Goal: Information Seeking & Learning: Compare options

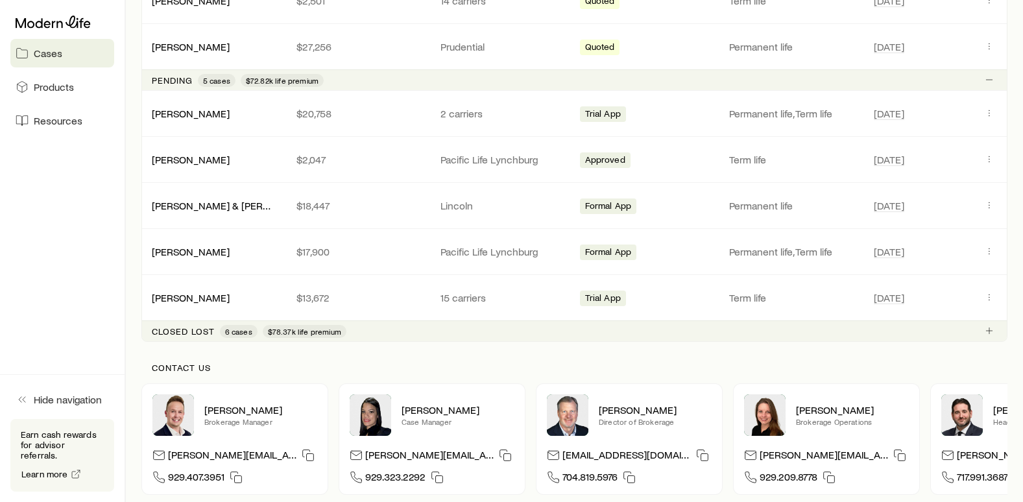
scroll to position [324, 0]
click at [208, 203] on link "Fiscus, Scot & Barbara +1" at bounding box center [241, 203] width 179 height 12
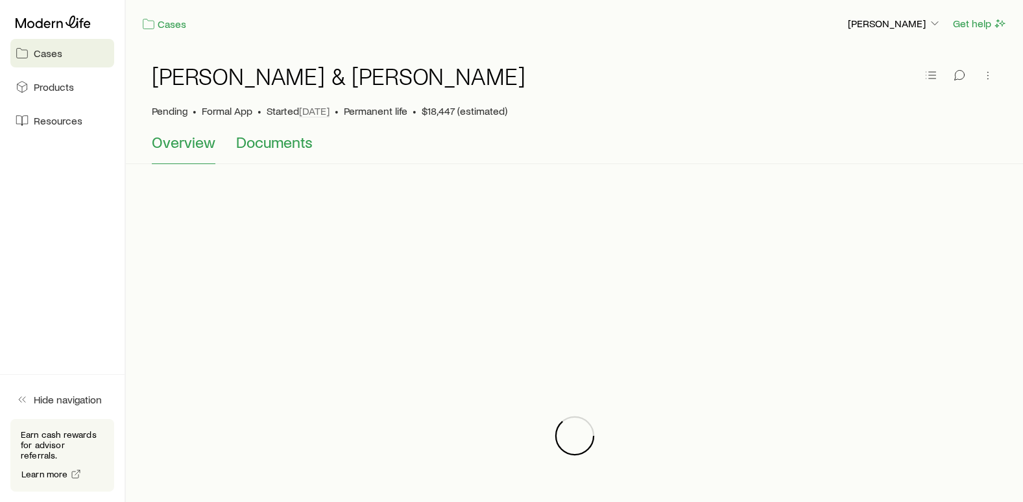
click at [280, 145] on span "Documents" at bounding box center [274, 142] width 77 height 18
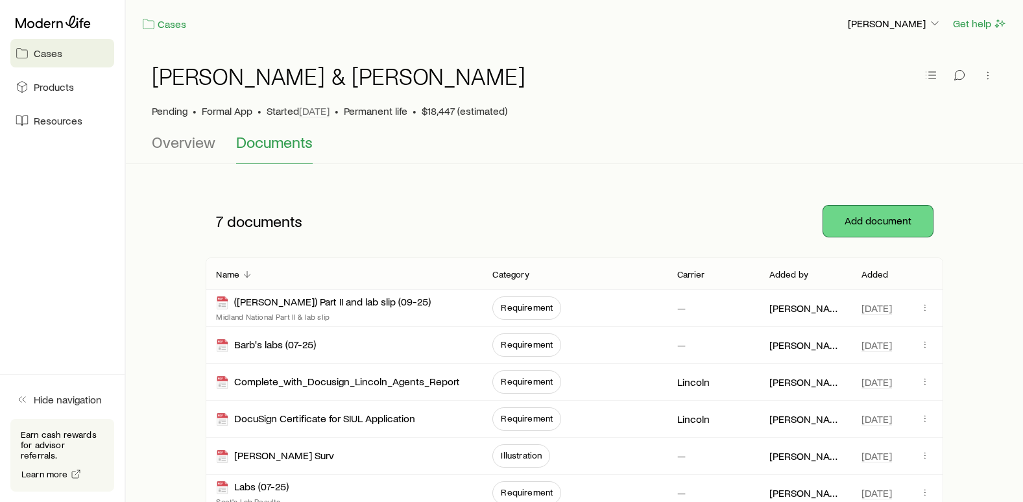
click at [876, 219] on button "Add document" at bounding box center [878, 221] width 110 height 31
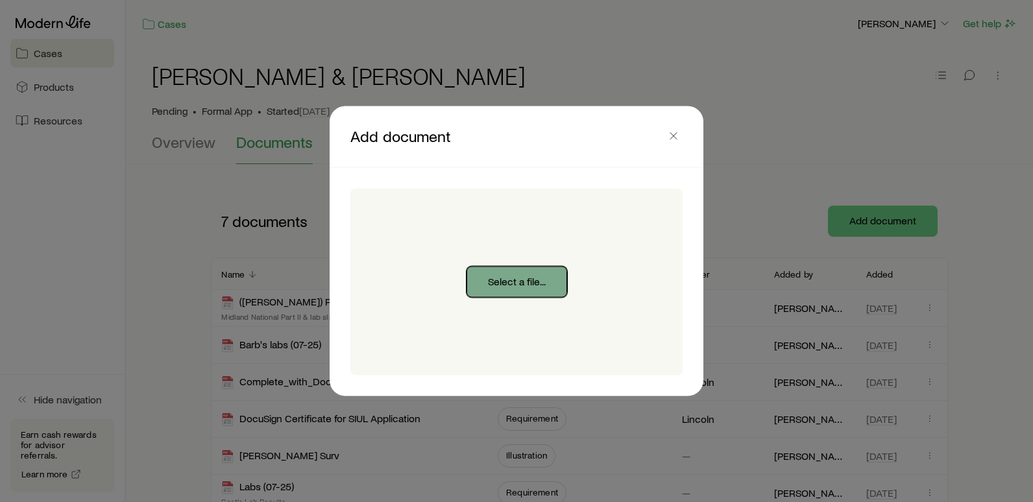
click at [514, 280] on button "Select a file..." at bounding box center [516, 282] width 101 height 31
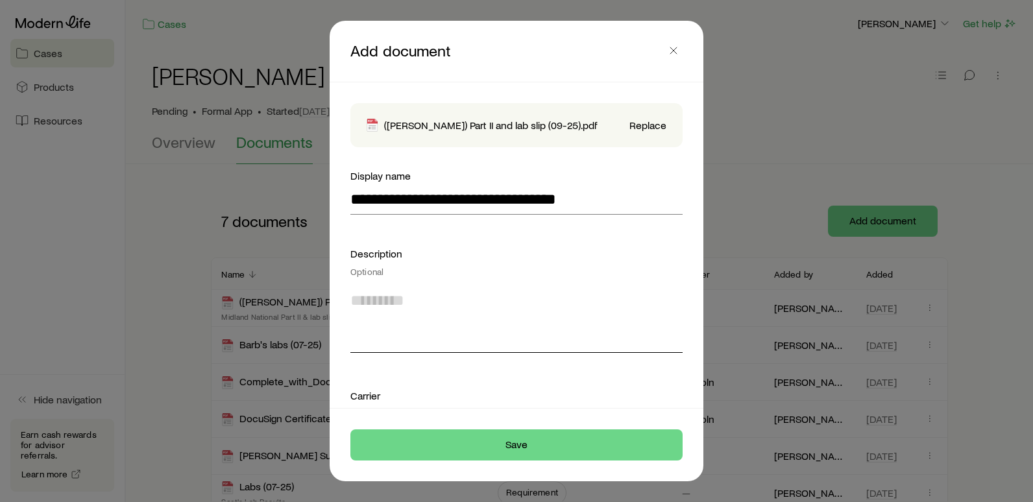
click at [425, 342] on textarea at bounding box center [516, 317] width 332 height 71
click at [387, 392] on div "Carrier Optional" at bounding box center [516, 403] width 332 height 31
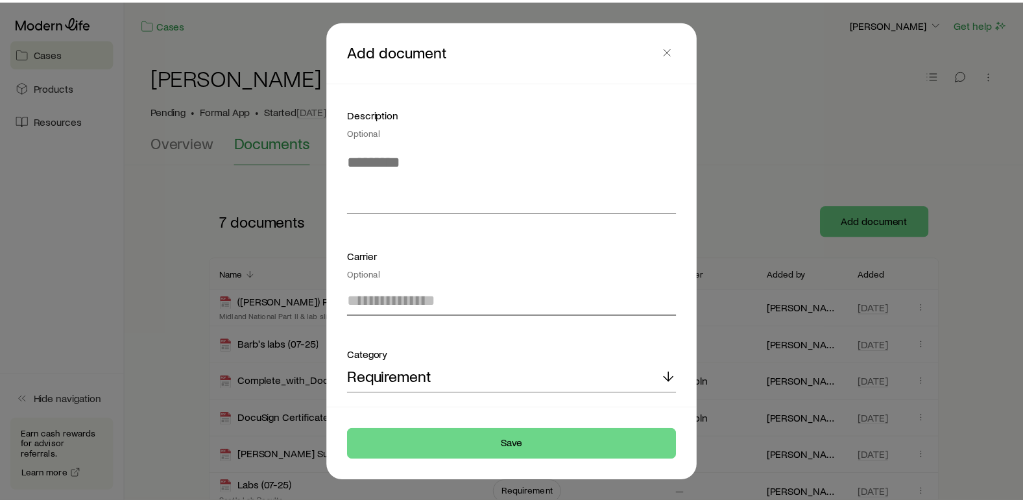
scroll to position [140, 0]
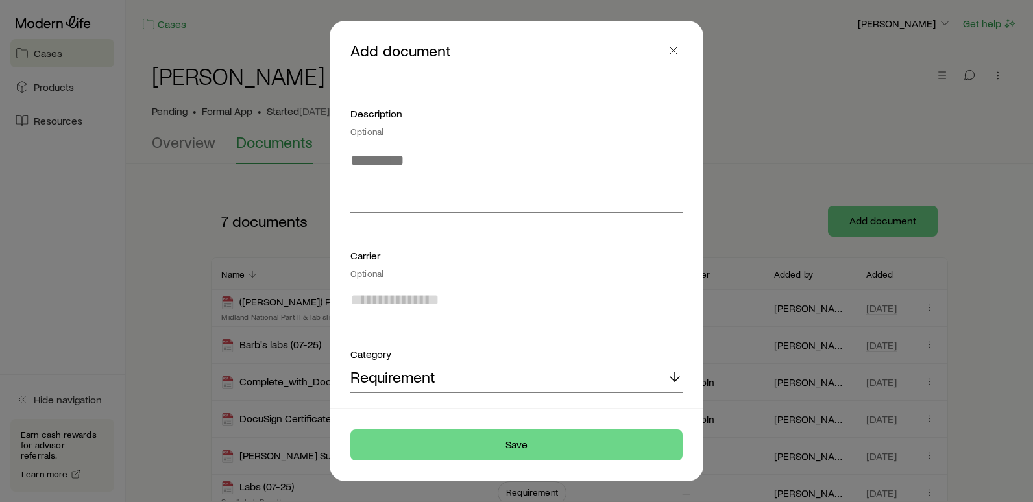
click at [417, 302] on input at bounding box center [516, 299] width 332 height 31
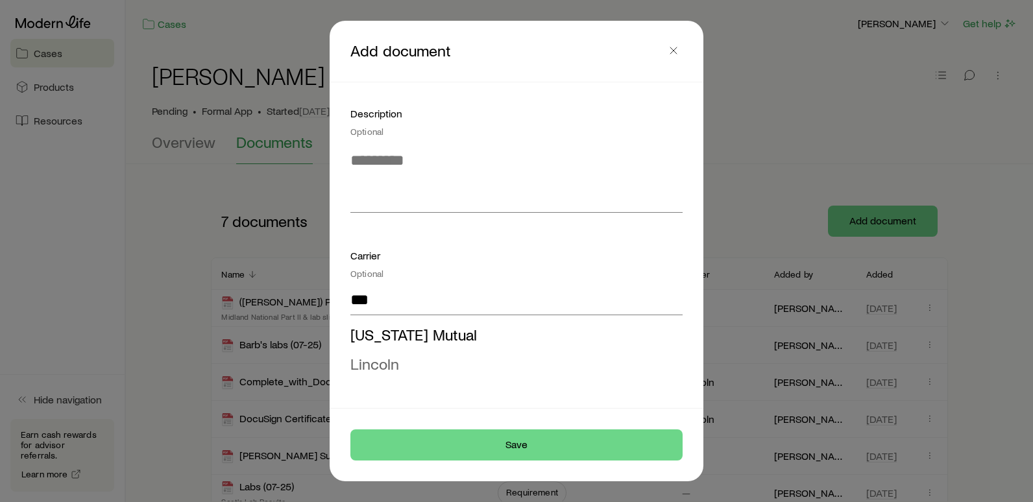
click at [383, 359] on span "Lincoln" at bounding box center [374, 363] width 49 height 19
type input "*******"
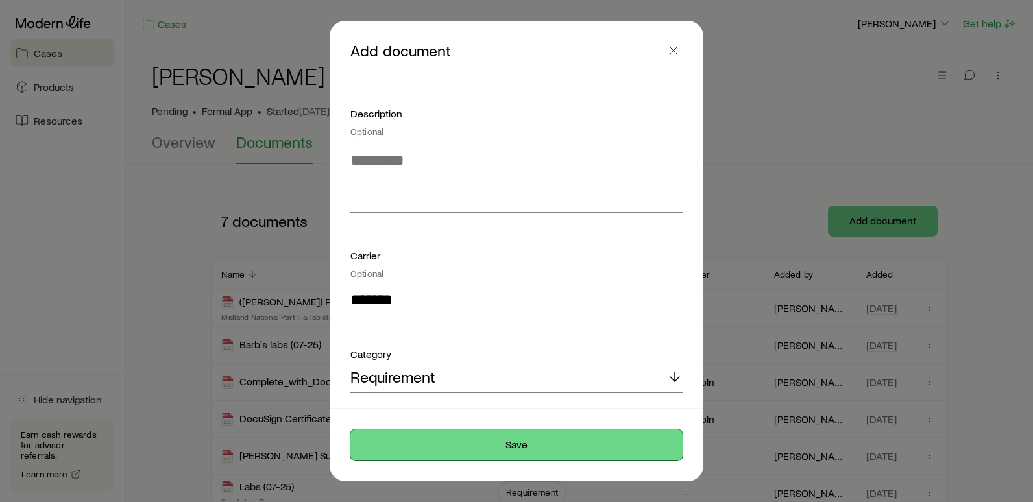
click at [513, 451] on button "Save" at bounding box center [516, 444] width 332 height 31
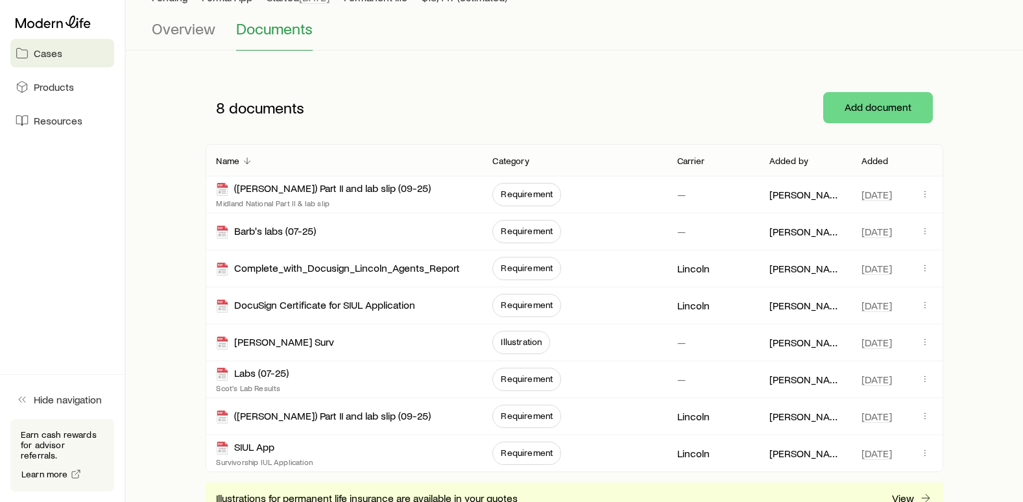
scroll to position [65, 0]
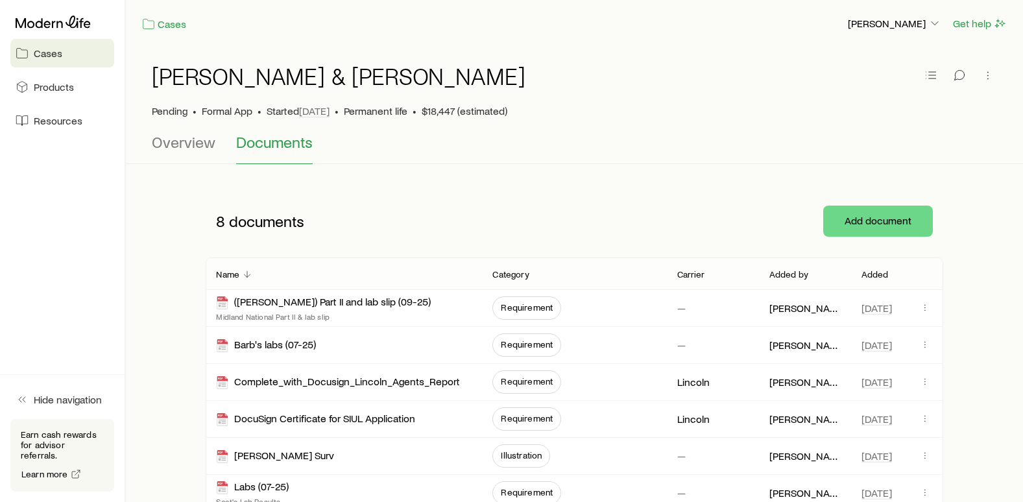
click at [49, 54] on span "Cases" at bounding box center [48, 53] width 29 height 13
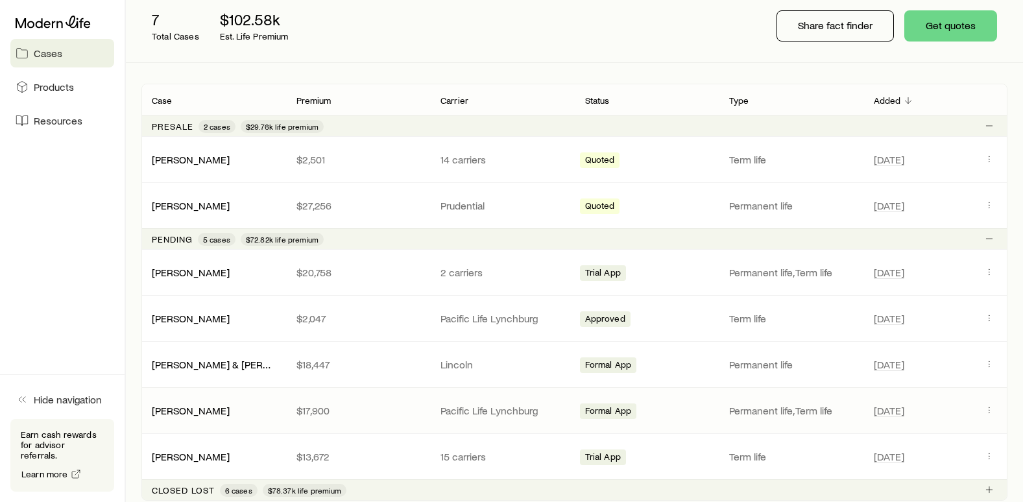
scroll to position [195, 0]
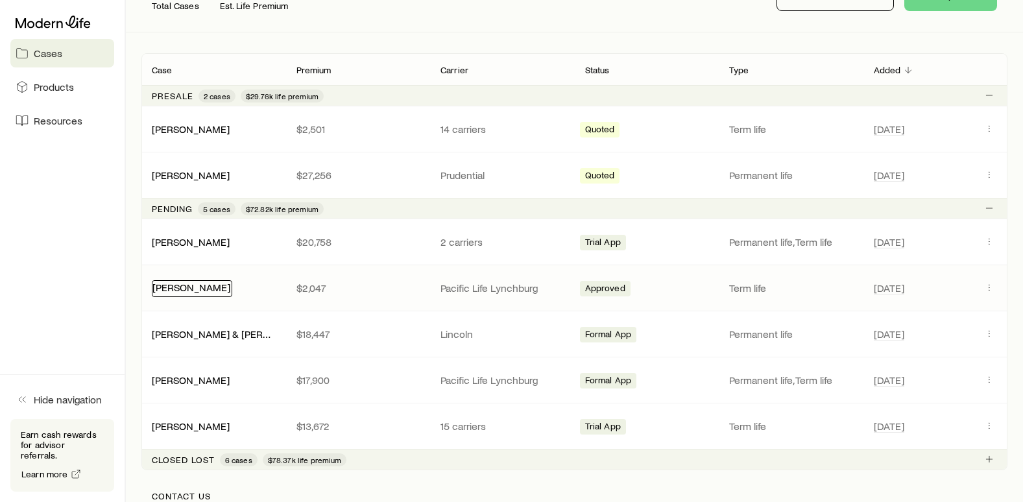
click at [190, 293] on div "[PERSON_NAME]" at bounding box center [192, 288] width 80 height 17
click at [190, 293] on div "[PERSON_NAME]" at bounding box center [191, 289] width 78 height 14
click at [179, 286] on link "[PERSON_NAME]" at bounding box center [191, 287] width 78 height 12
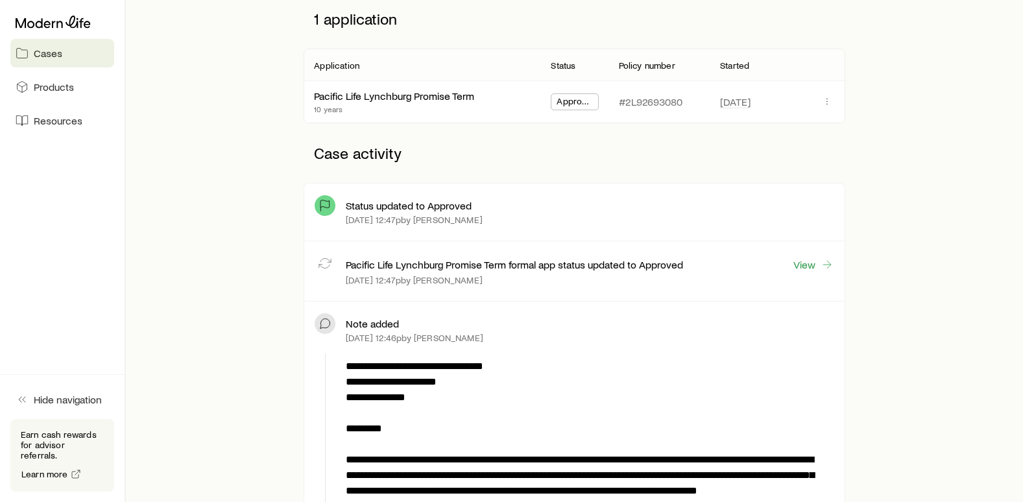
scroll to position [195, 0]
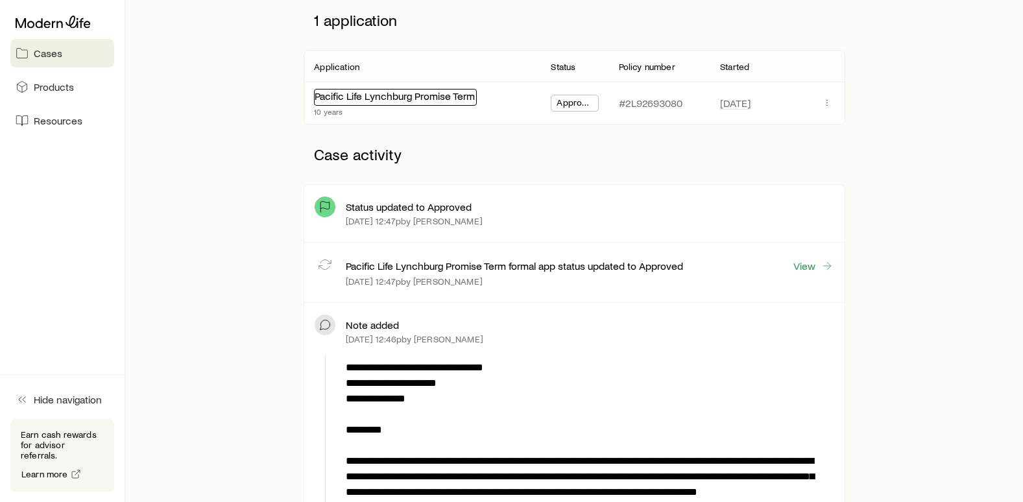
click at [427, 99] on link "Pacific Life Lynchburg Promise Term" at bounding box center [395, 96] width 160 height 12
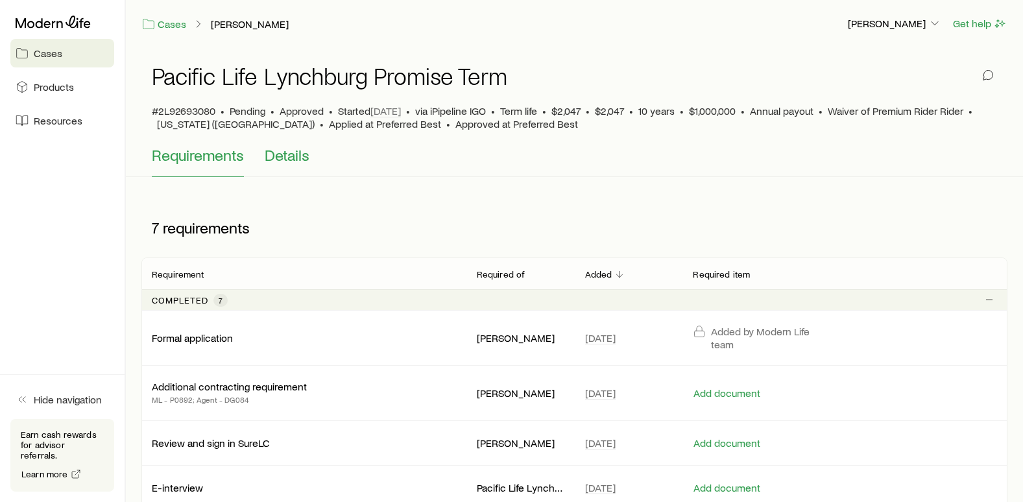
click at [293, 157] on span "Details" at bounding box center [287, 155] width 45 height 18
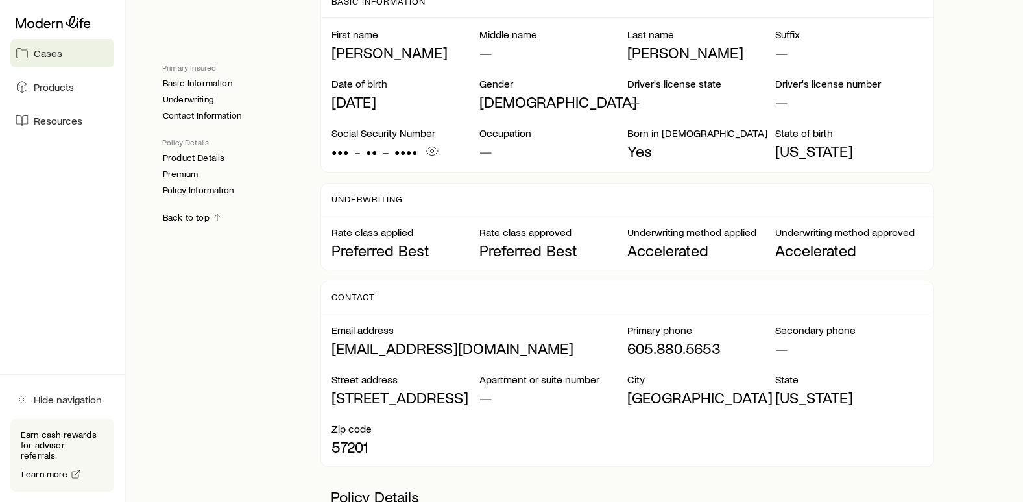
scroll to position [324, 0]
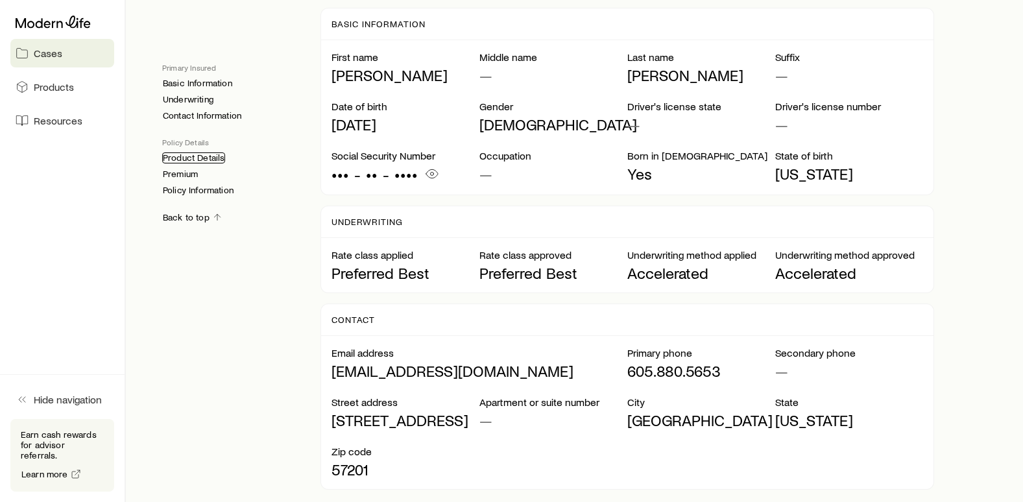
click at [197, 159] on link "Product Details" at bounding box center [193, 157] width 63 height 11
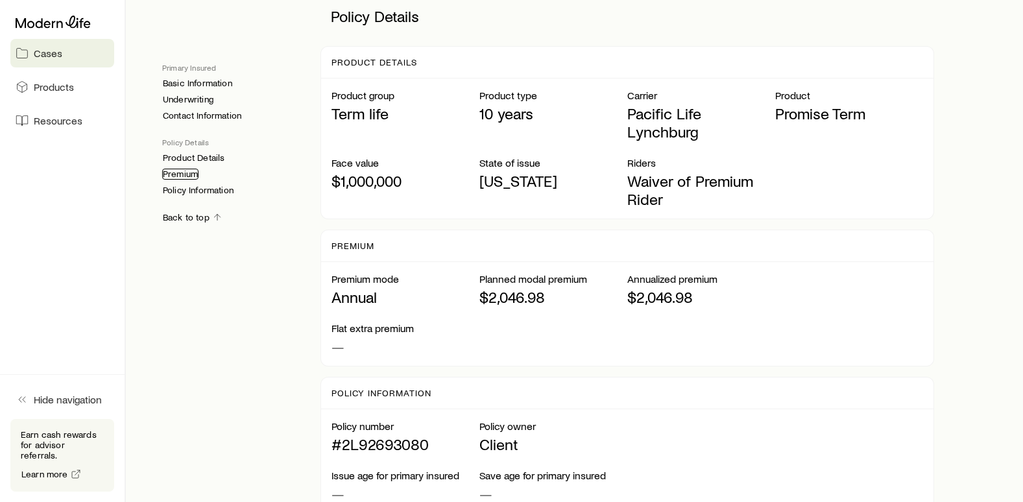
click at [191, 176] on link "Premium" at bounding box center [180, 174] width 36 height 11
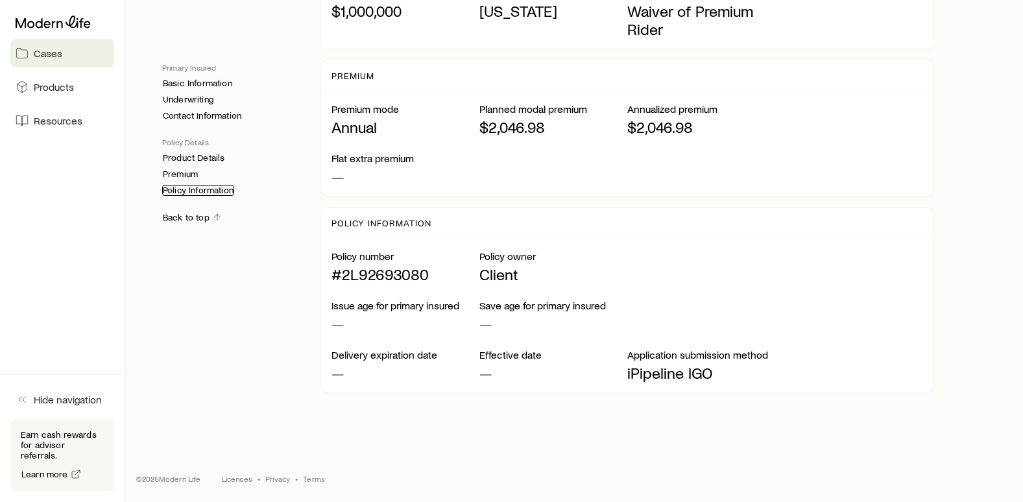
click at [186, 193] on link "Policy Information" at bounding box center [198, 190] width 72 height 11
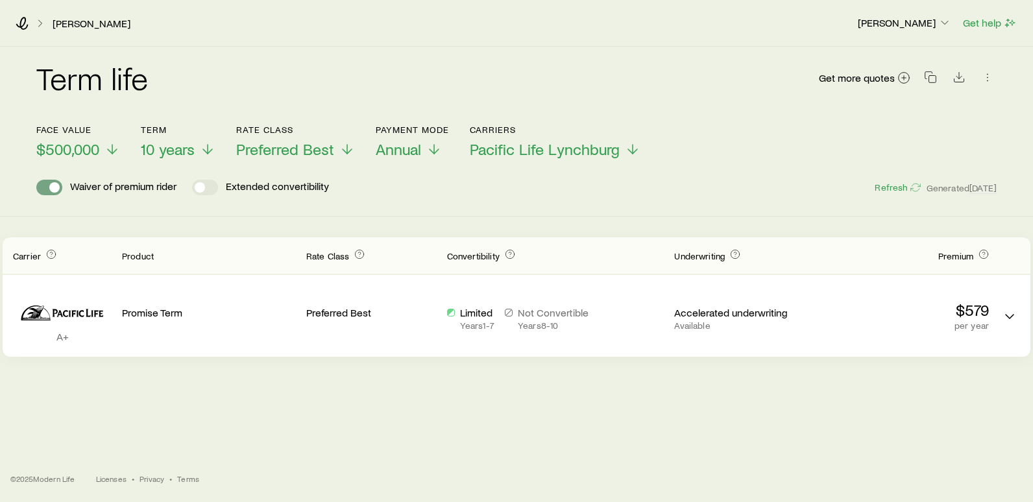
click at [53, 189] on span at bounding box center [54, 187] width 10 height 10
click at [64, 189] on div "Waiver of premium rider" at bounding box center [106, 188] width 140 height 16
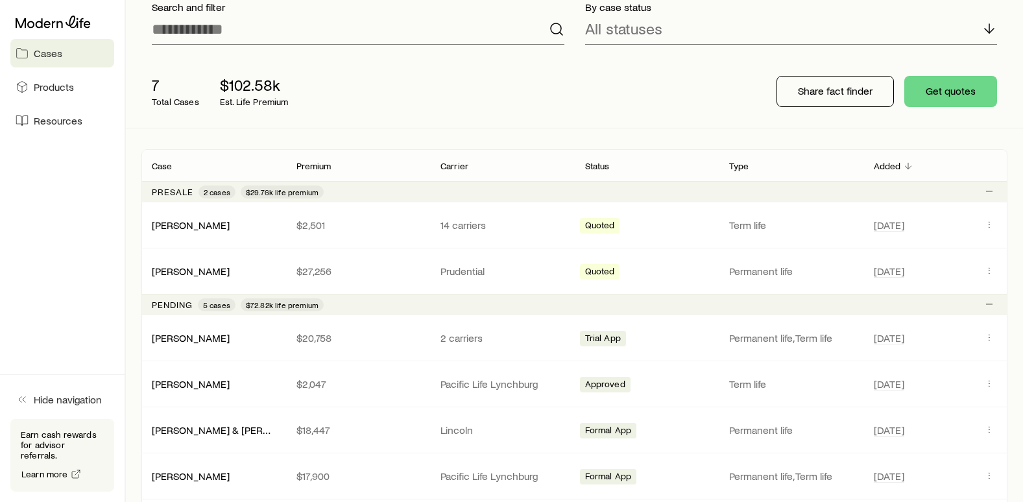
scroll to position [130, 0]
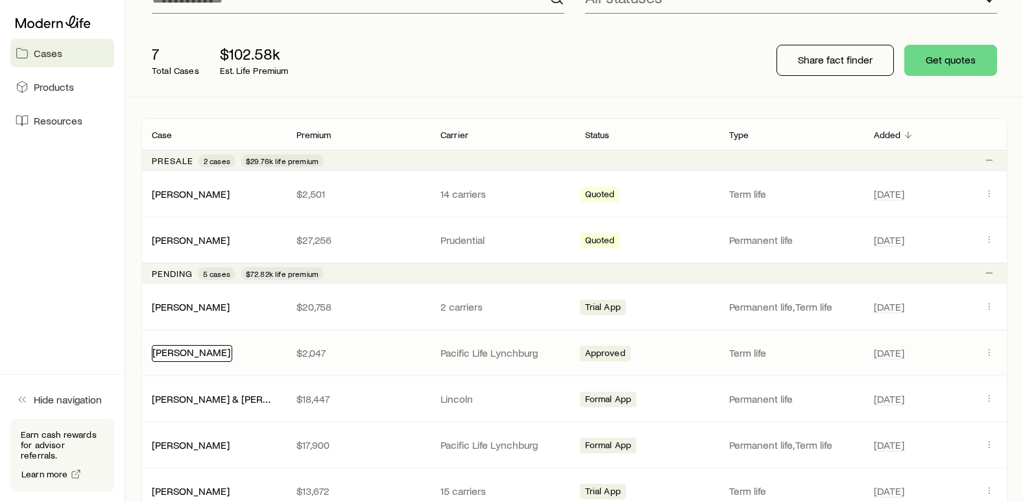
click at [189, 350] on link "[PERSON_NAME]" at bounding box center [191, 352] width 78 height 12
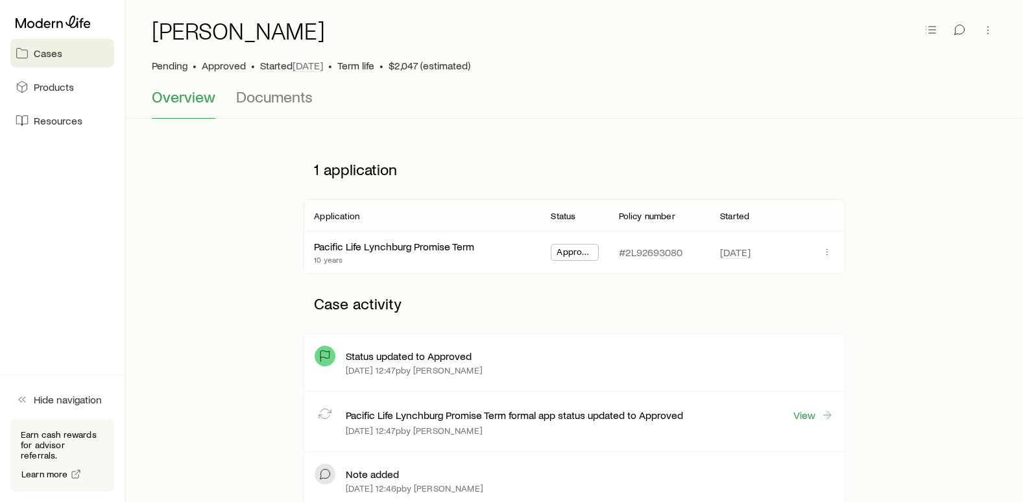
scroll to position [65, 0]
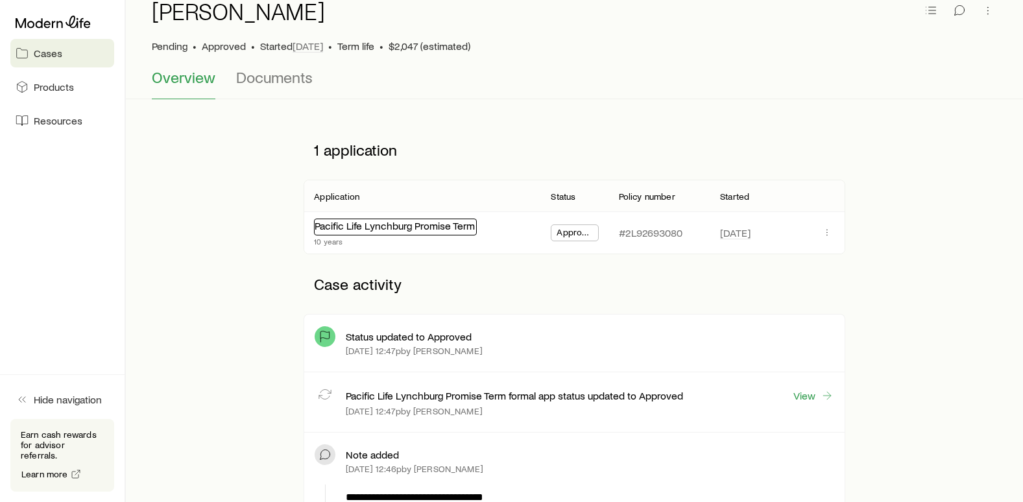
click at [422, 228] on link "Pacific Life Lynchburg Promise Term" at bounding box center [395, 225] width 160 height 12
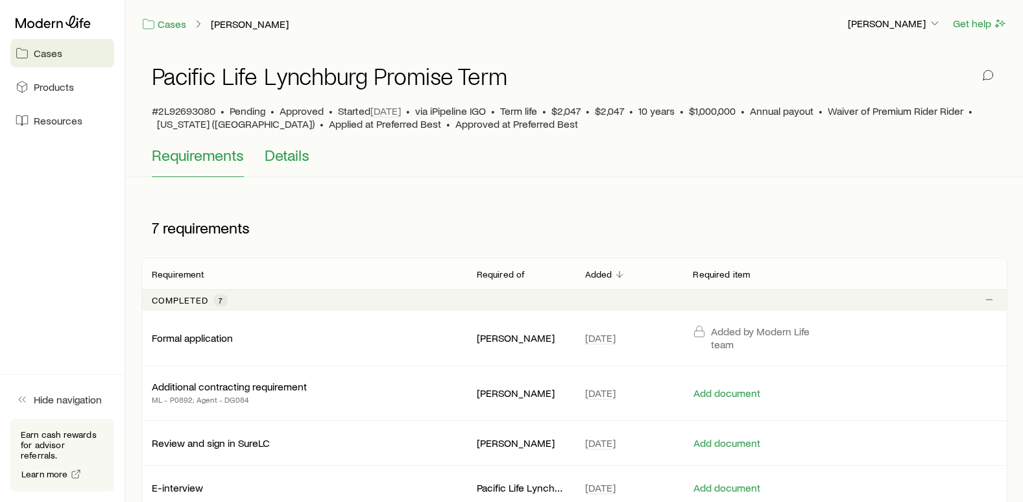
click at [286, 152] on span "Details" at bounding box center [287, 155] width 45 height 18
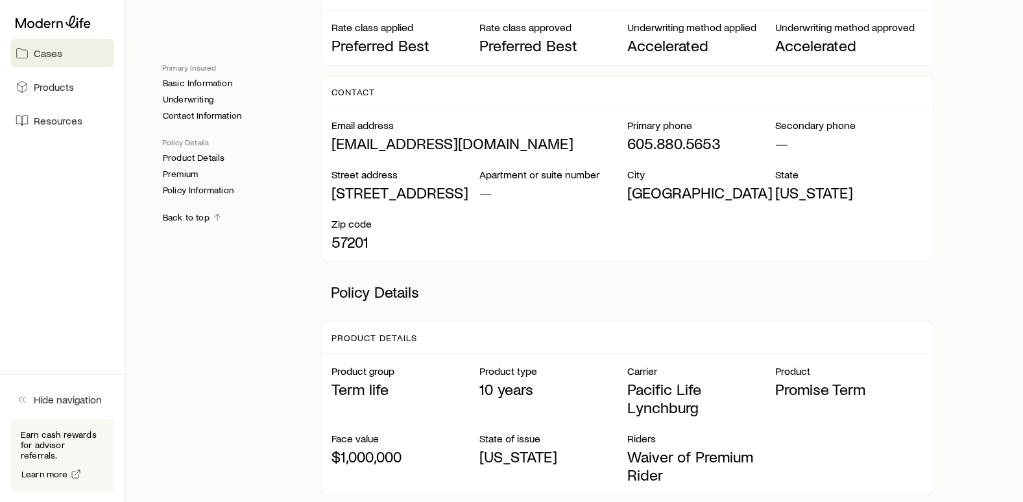
scroll to position [584, 0]
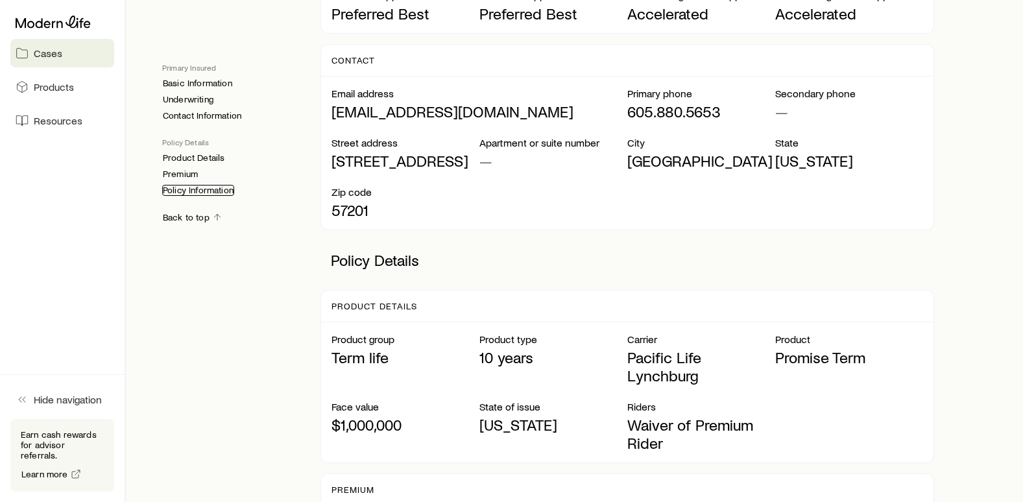
click at [188, 189] on link "Policy Information" at bounding box center [198, 190] width 72 height 11
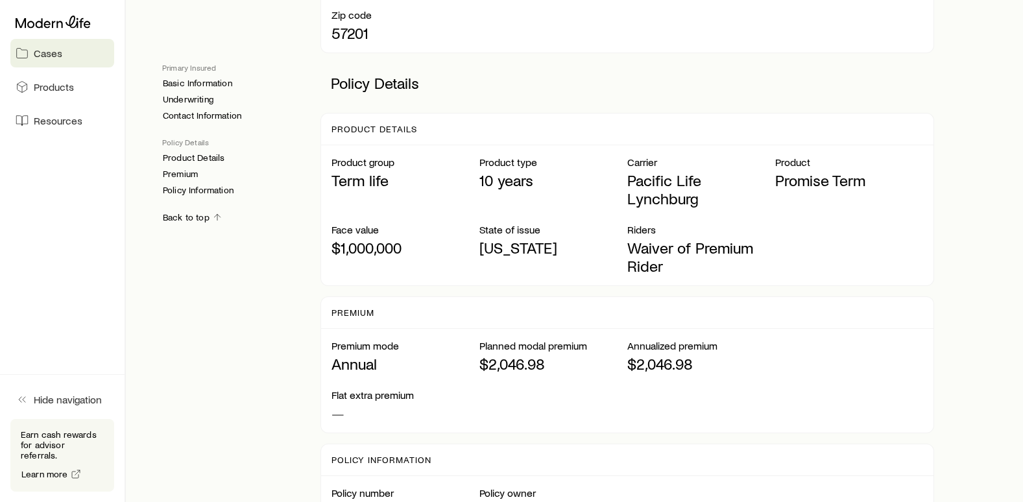
scroll to position [738, 0]
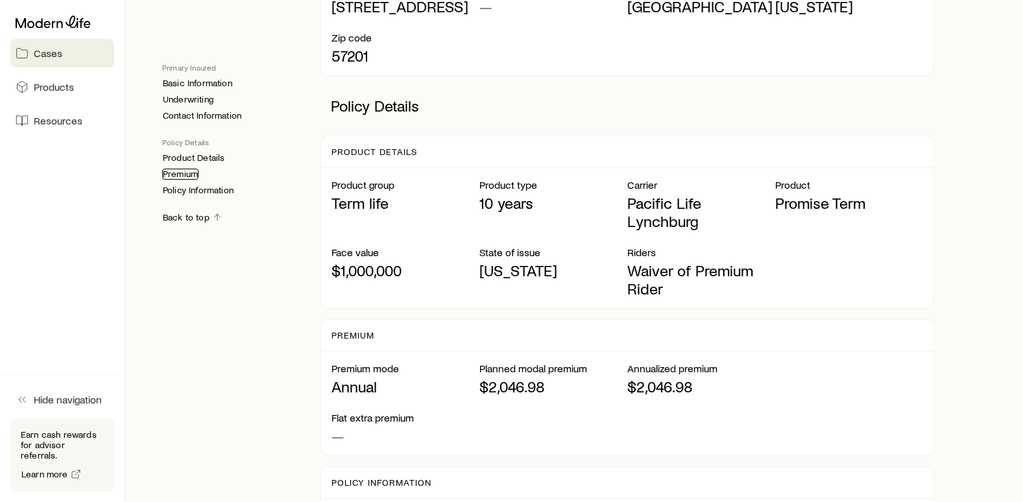
click at [191, 173] on link "Premium" at bounding box center [180, 174] width 36 height 11
click at [186, 157] on link "Product Details" at bounding box center [193, 157] width 63 height 11
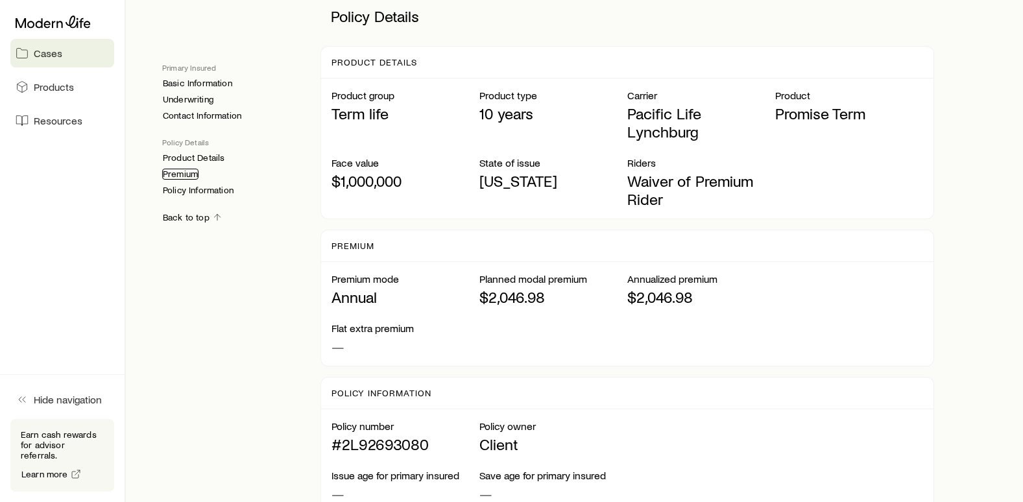
click at [178, 174] on link "Premium" at bounding box center [180, 174] width 36 height 11
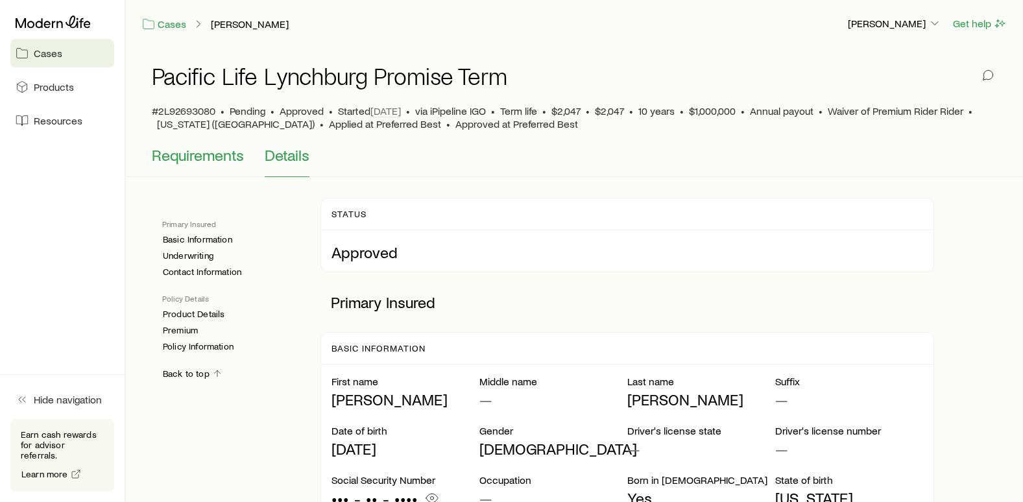
click at [217, 152] on span "Requirements" at bounding box center [198, 155] width 92 height 18
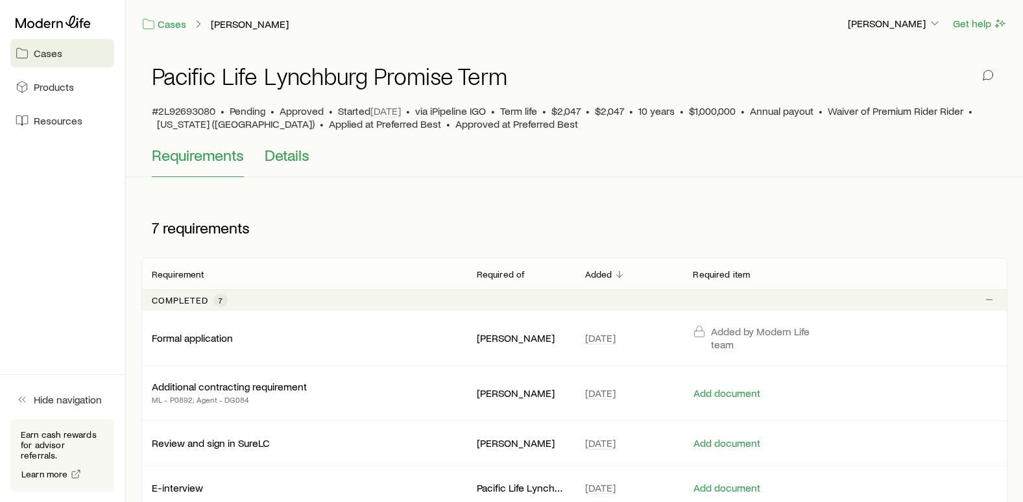
click at [294, 152] on span "Details" at bounding box center [287, 155] width 45 height 18
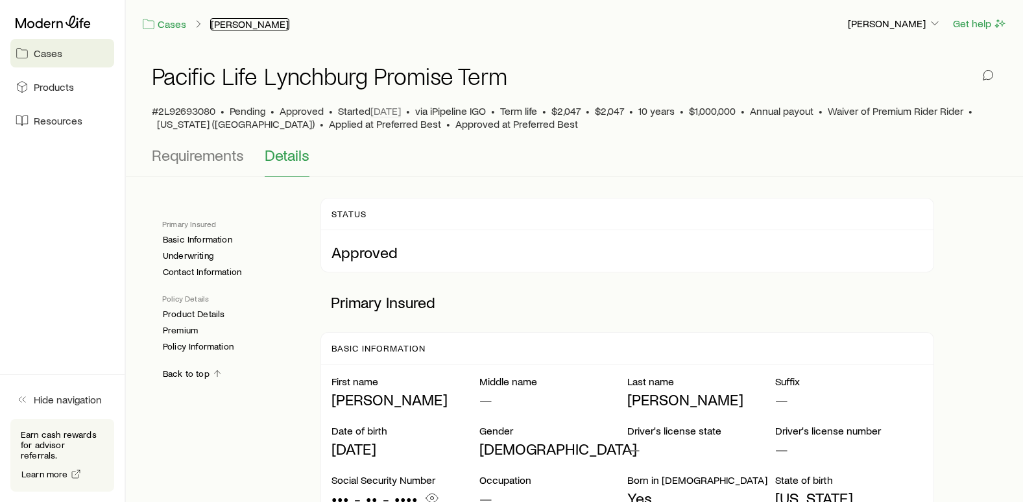
click at [250, 23] on link "[PERSON_NAME]" at bounding box center [249, 24] width 79 height 12
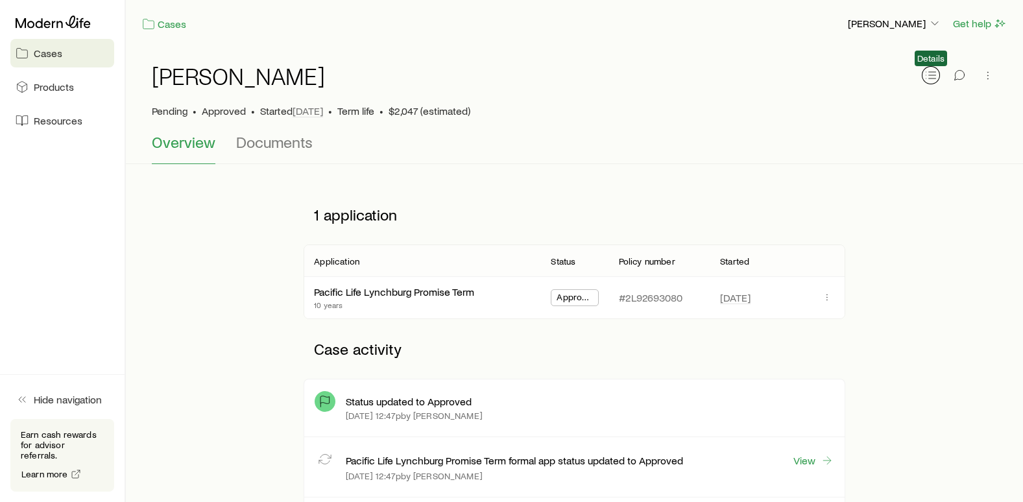
click at [929, 76] on icon "button" at bounding box center [930, 75] width 13 height 13
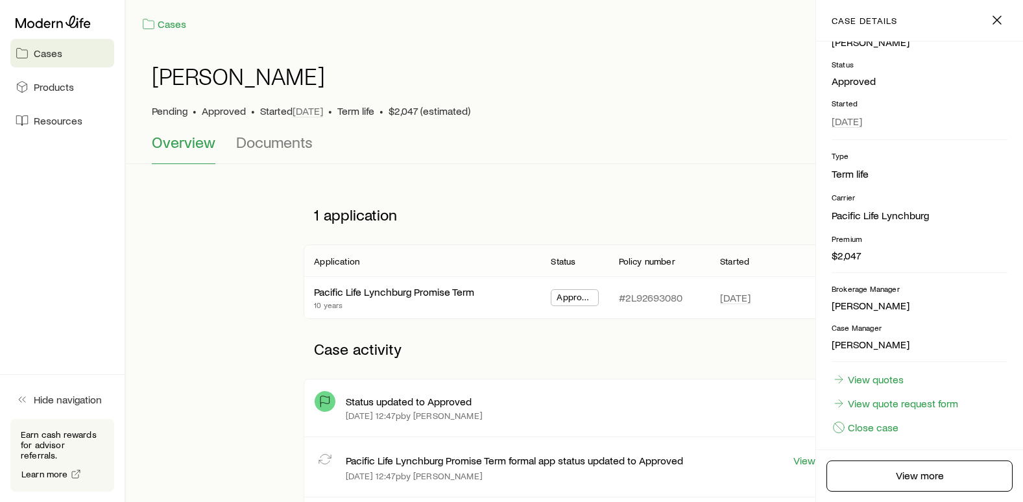
scroll to position [120, 0]
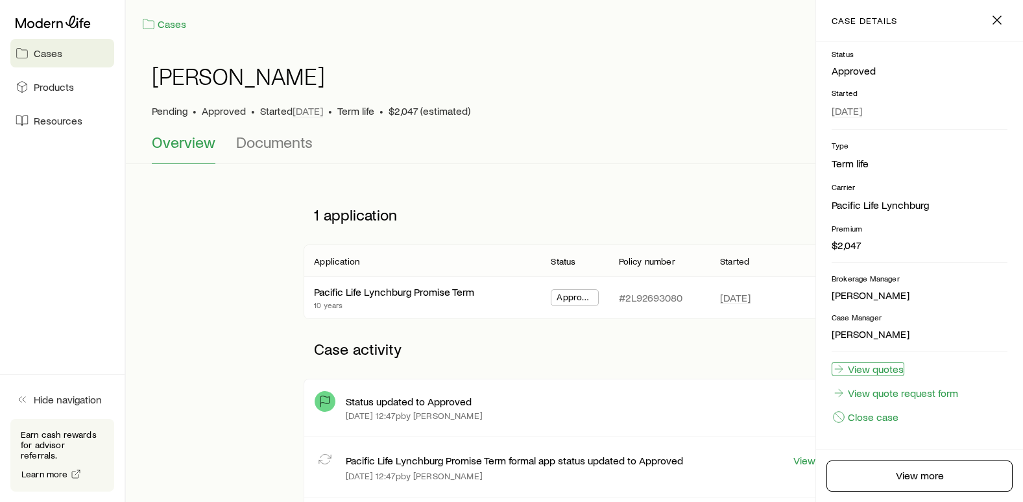
click at [832, 372] on link "View quotes" at bounding box center [868, 369] width 73 height 14
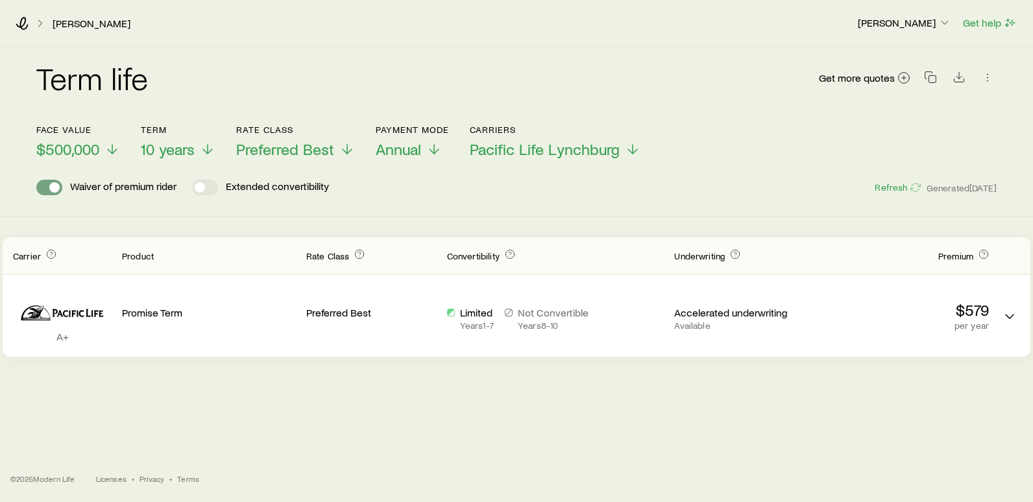
click at [42, 189] on span at bounding box center [49, 188] width 26 height 16
click at [109, 149] on icon at bounding box center [112, 152] width 16 height 16
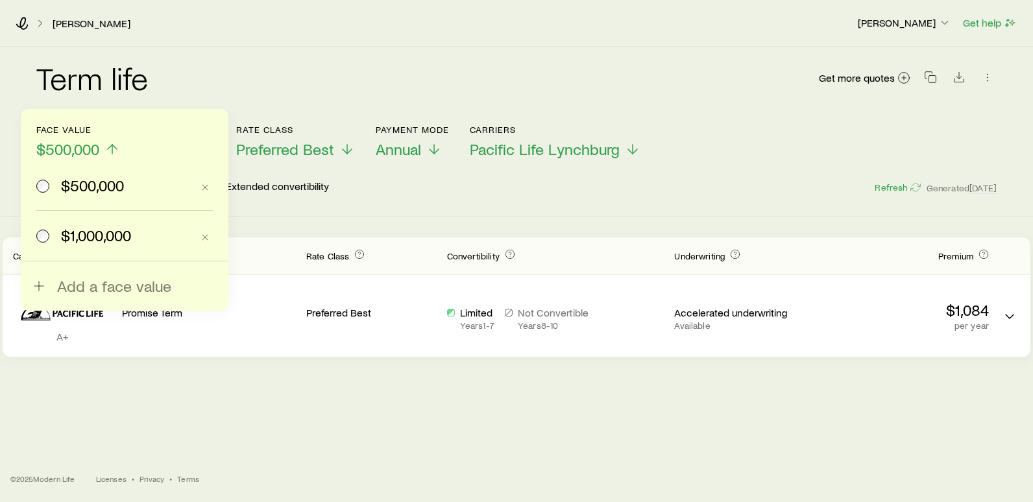
click at [64, 233] on span "$1,000,000" at bounding box center [96, 235] width 70 height 18
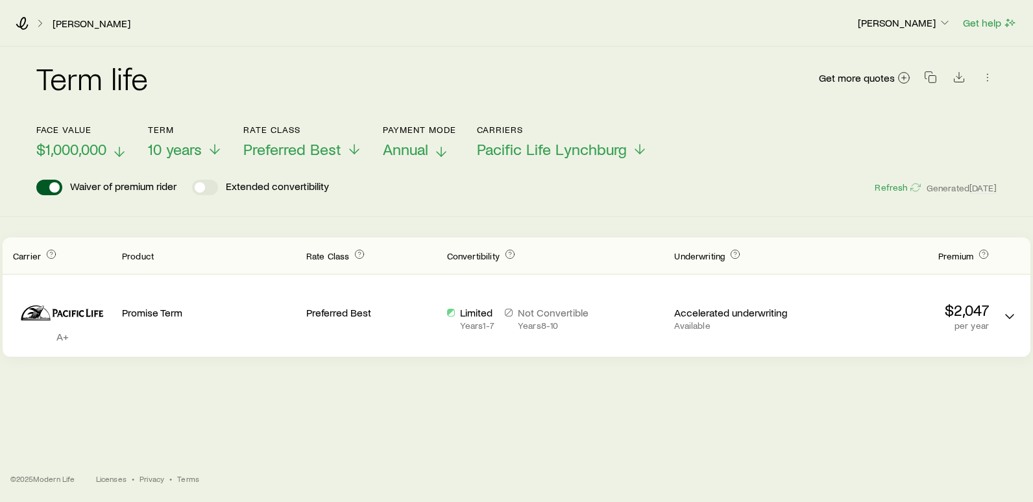
click at [444, 150] on icon at bounding box center [441, 152] width 16 height 16
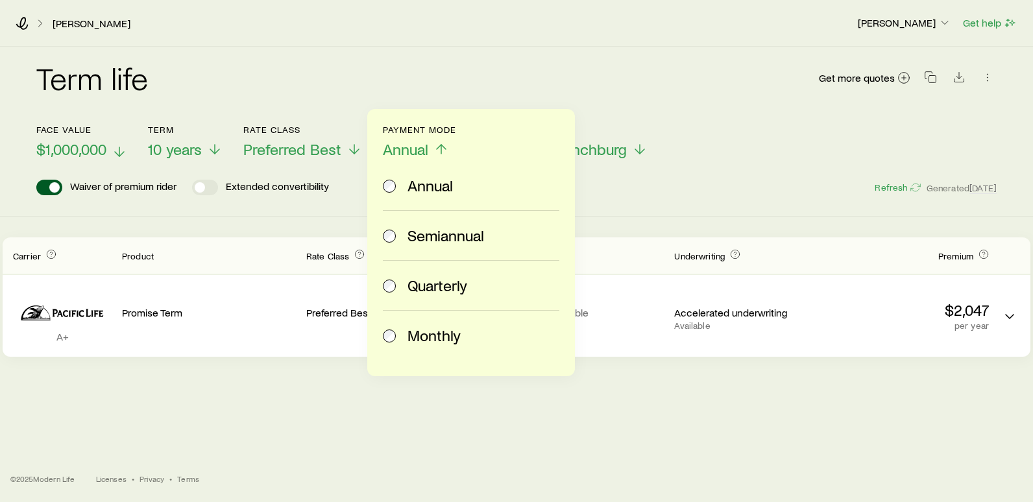
click at [407, 338] on div "Monthly" at bounding box center [468, 335] width 171 height 18
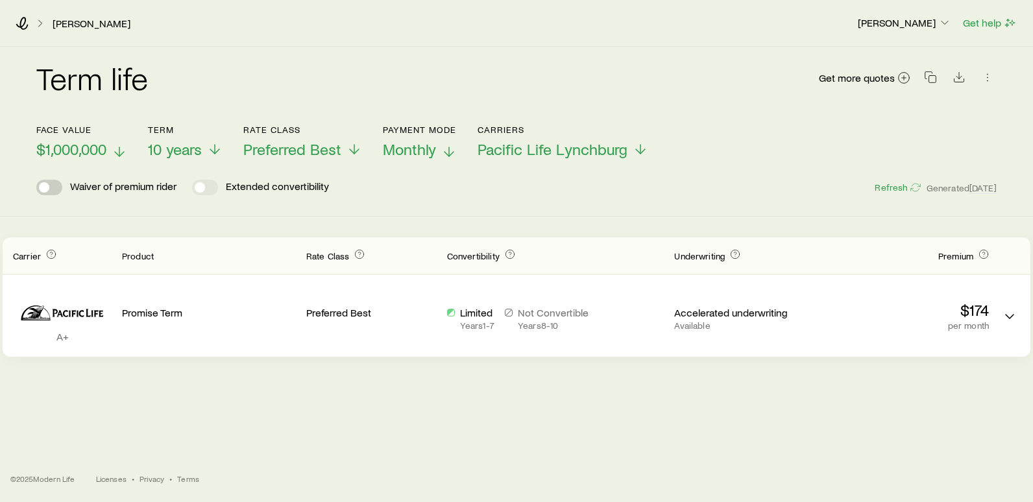
click at [38, 184] on span at bounding box center [49, 188] width 26 height 16
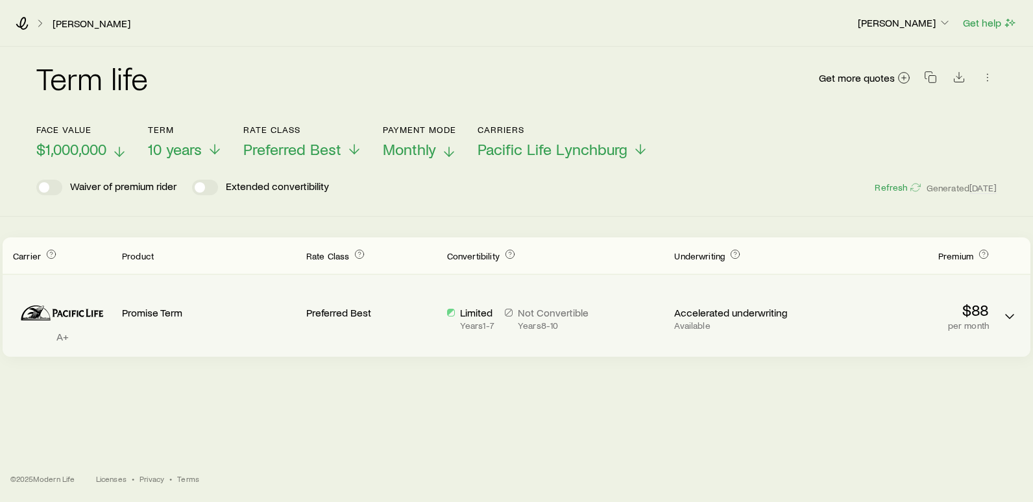
click at [982, 319] on div "$88 per month" at bounding box center [902, 316] width 174 height 30
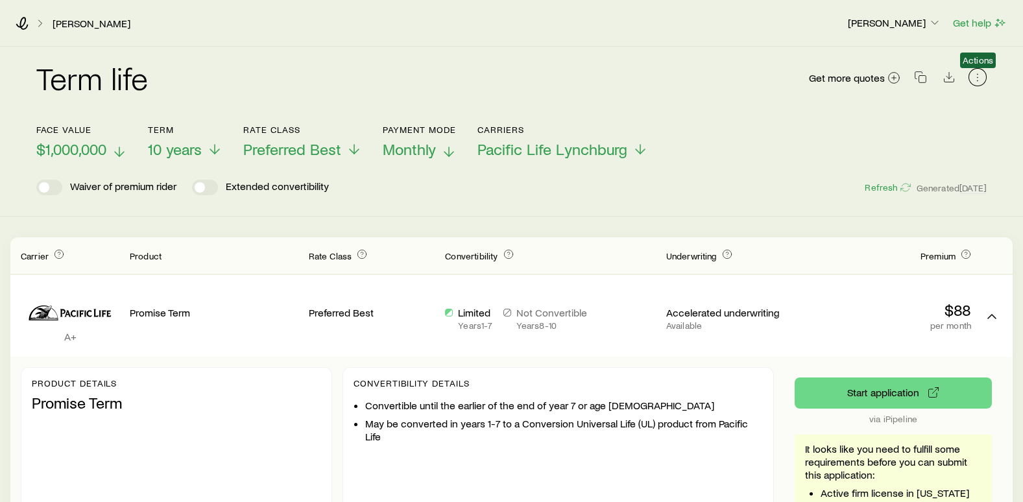
click at [979, 74] on icon "button" at bounding box center [977, 77] width 13 height 13
click at [916, 79] on icon "button" at bounding box center [920, 77] width 13 height 13
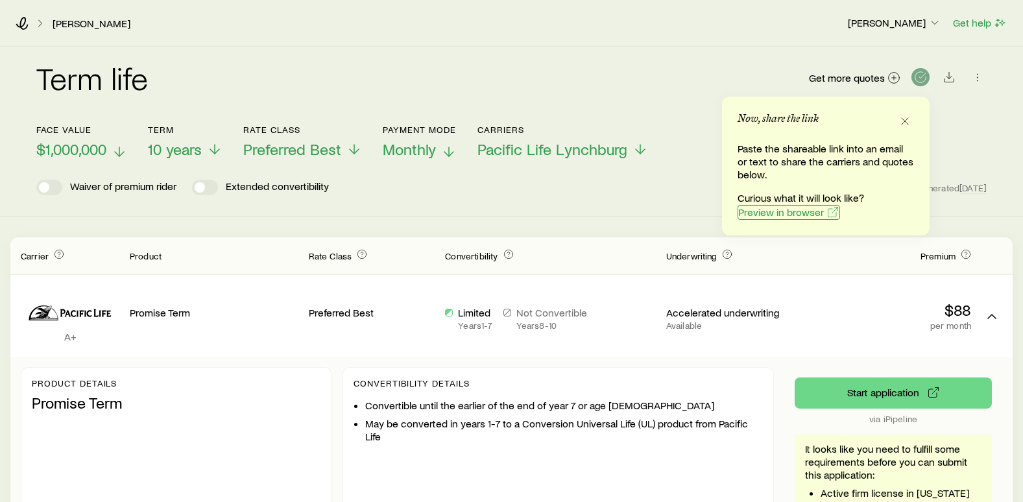
click at [784, 210] on span "Preview in browser" at bounding box center [781, 212] width 86 height 10
